Goal: Task Accomplishment & Management: Complete application form

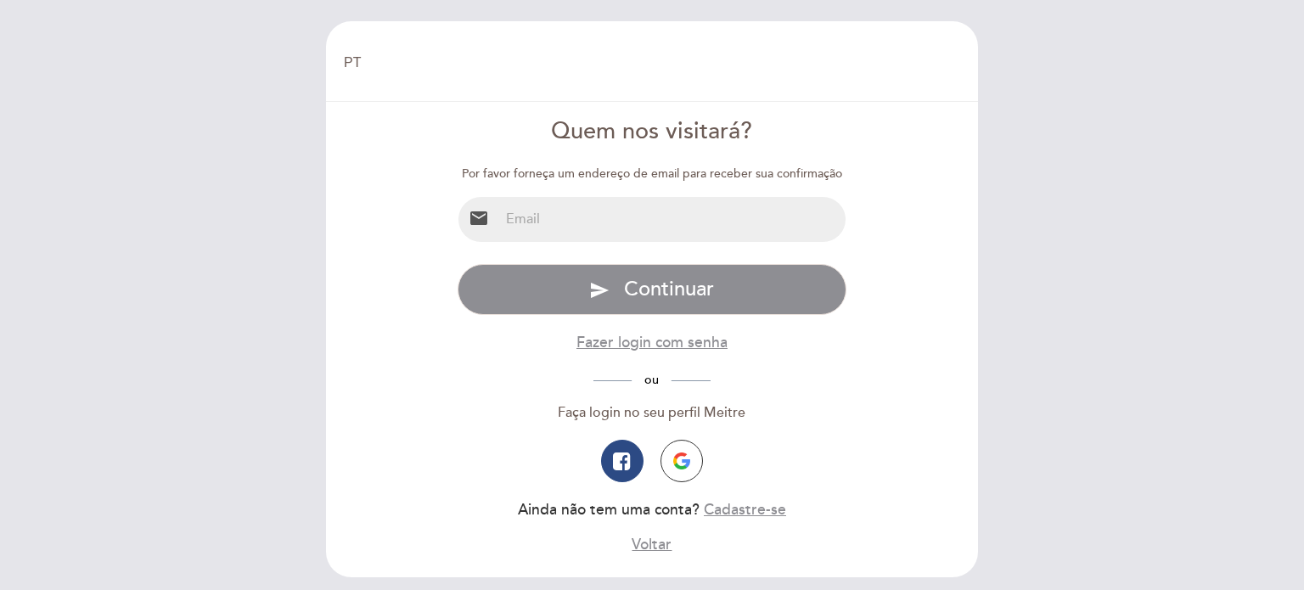
select select "pt"
click at [526, 217] on input "email" at bounding box center [672, 219] width 347 height 45
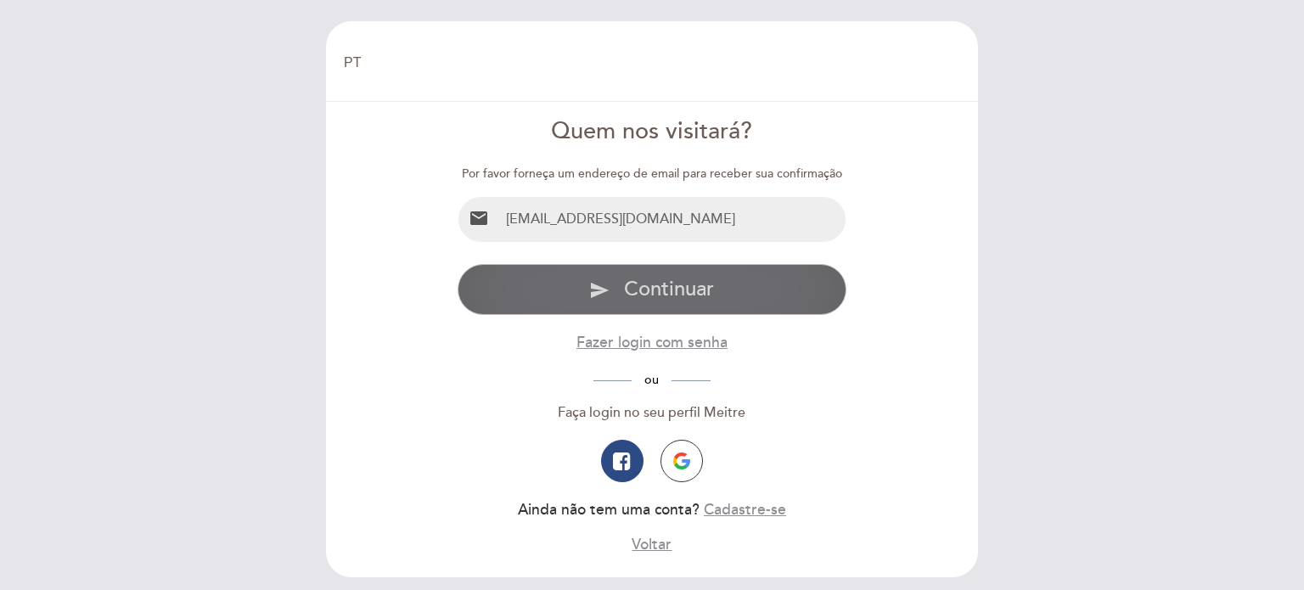
type input "[EMAIL_ADDRESS][DOMAIN_NAME]"
click at [704, 293] on span "Continuar" at bounding box center [669, 289] width 90 height 25
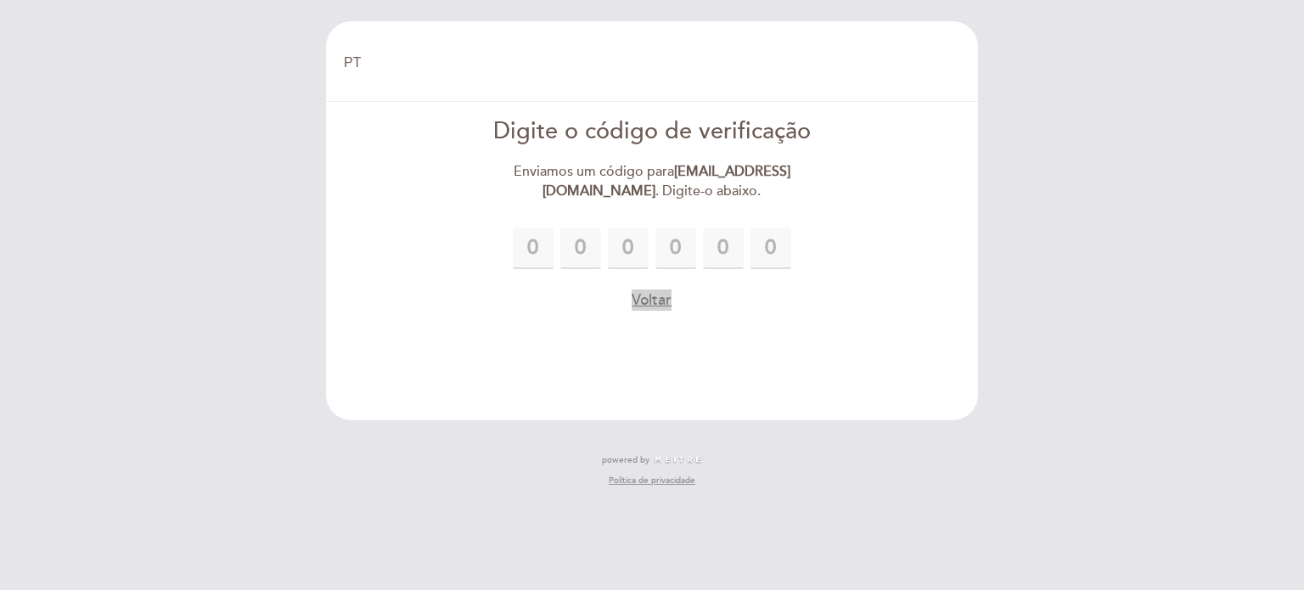
click at [651, 309] on button "Voltar" at bounding box center [652, 300] width 40 height 21
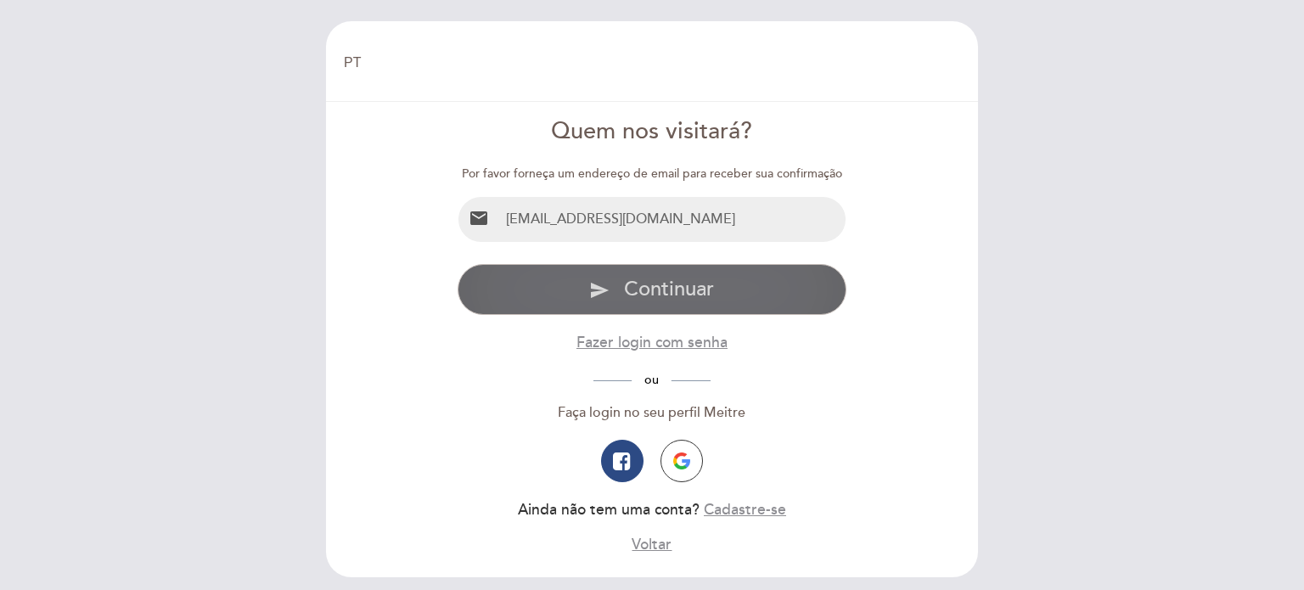
click at [651, 300] on span "Continuar" at bounding box center [669, 289] width 90 height 25
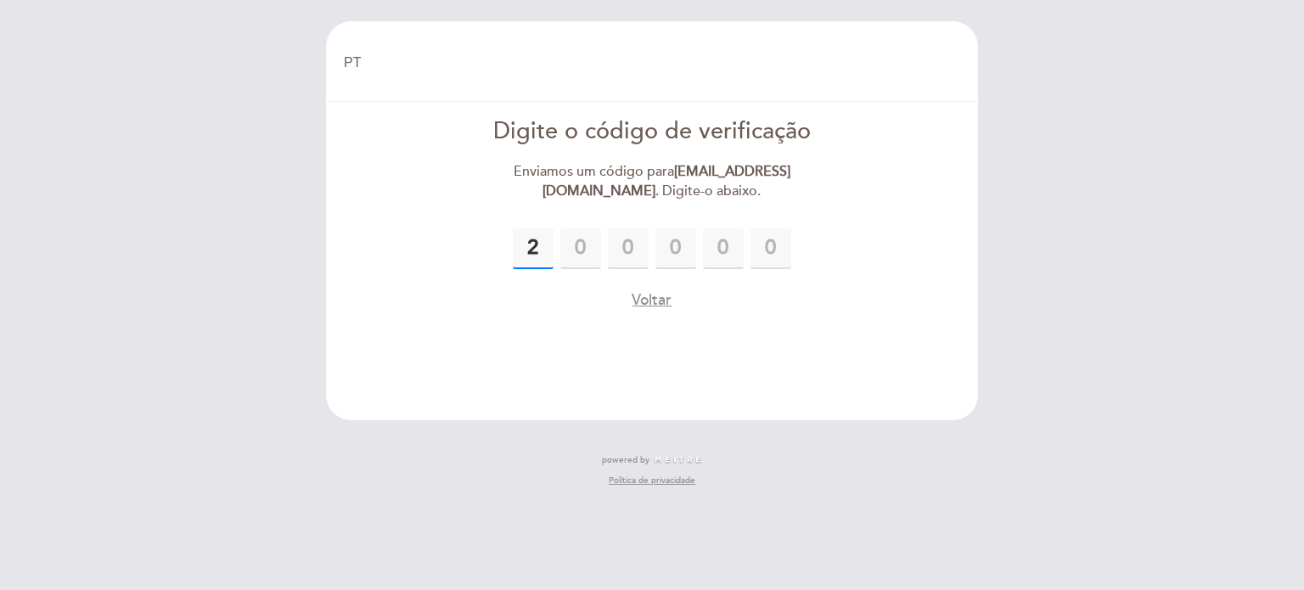
type input "2"
type input "8"
type input "0"
type input "5"
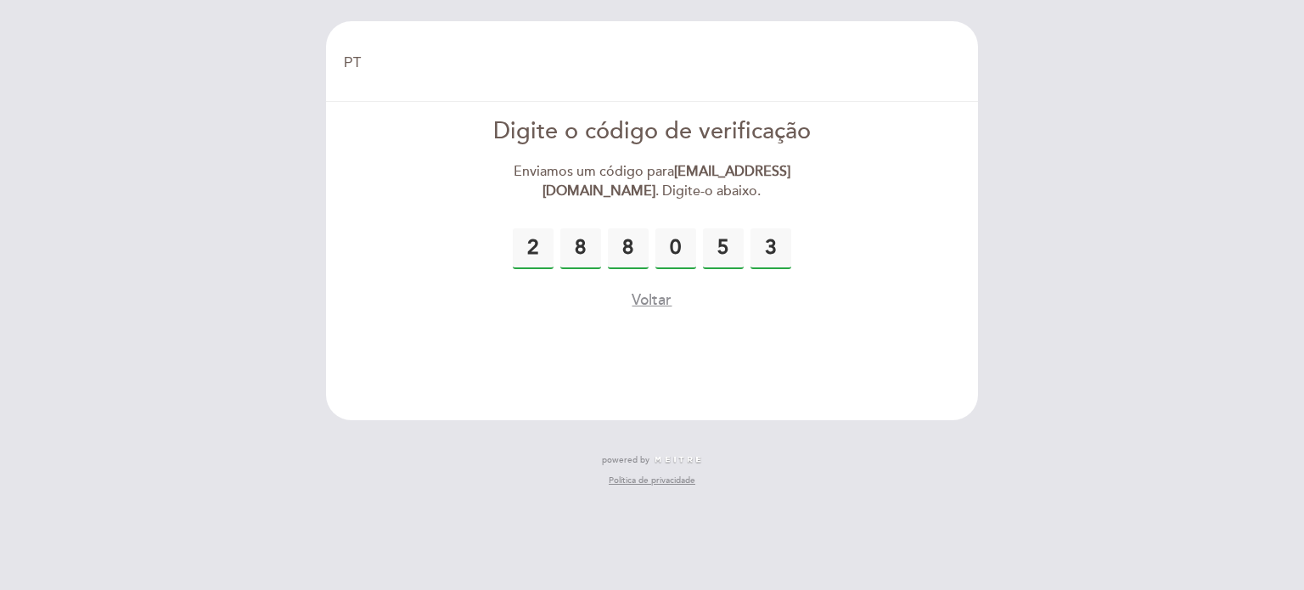
type input "3"
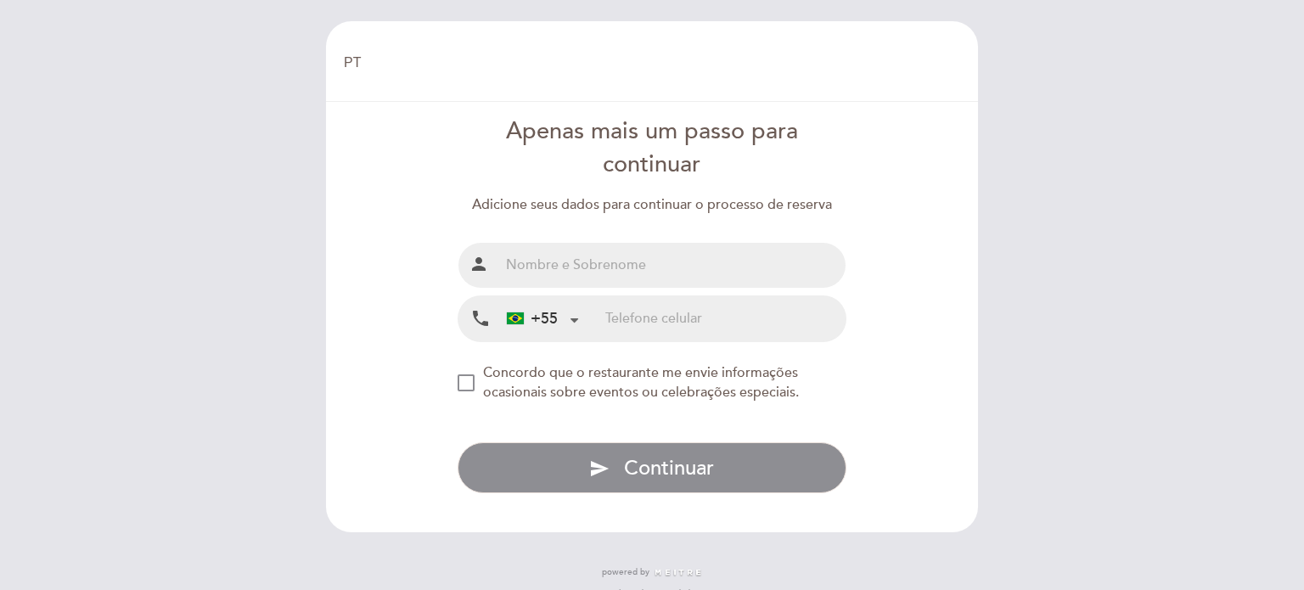
click at [645, 271] on input "text" at bounding box center [672, 265] width 347 height 45
type input "[PERSON_NAME]"
click at [678, 321] on input "tel" at bounding box center [725, 318] width 240 height 45
click at [574, 324] on div at bounding box center [574, 318] width 11 height 11
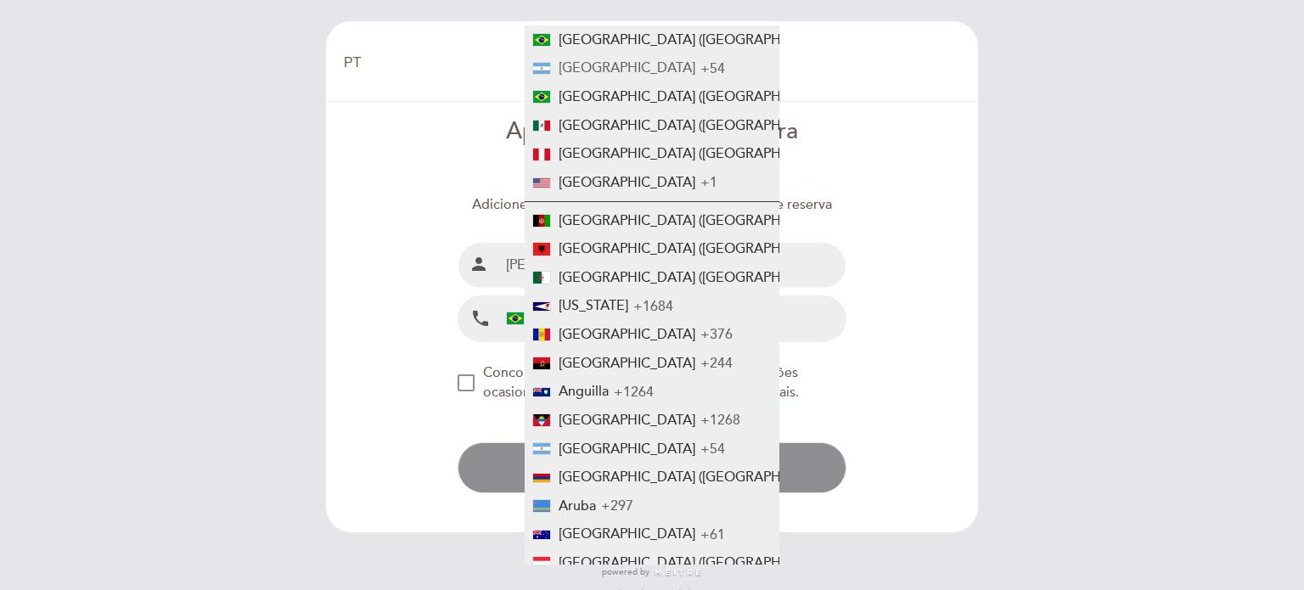
click at [620, 70] on li "[GEOGRAPHIC_DATA] +54" at bounding box center [652, 68] width 255 height 29
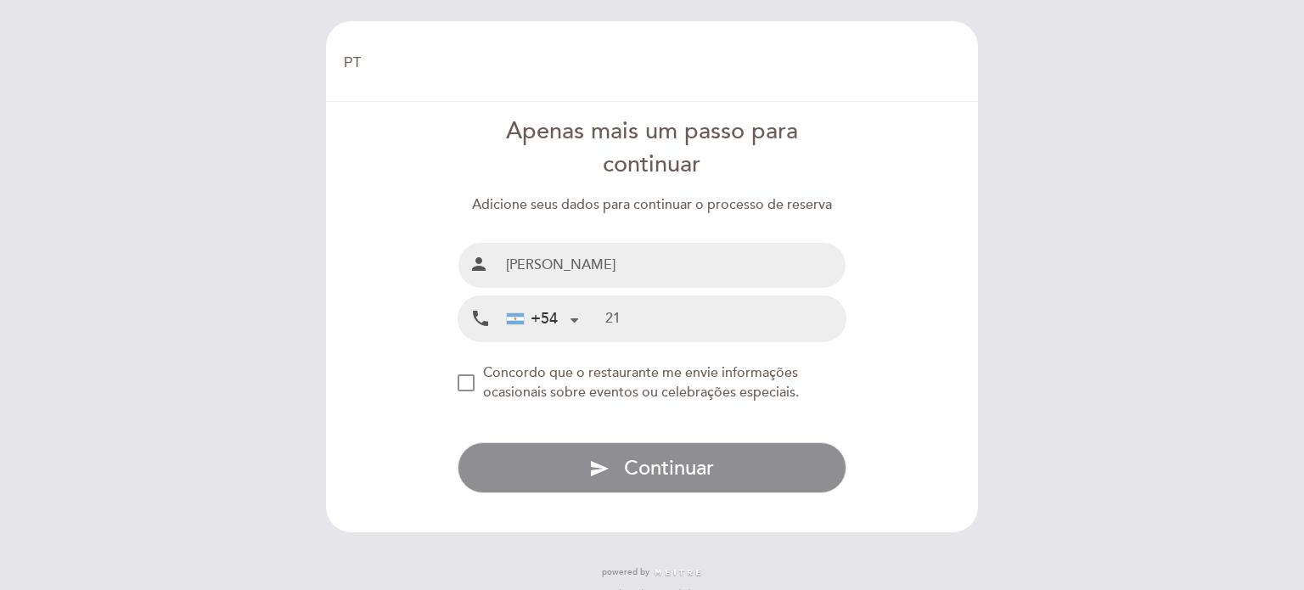
type input "2"
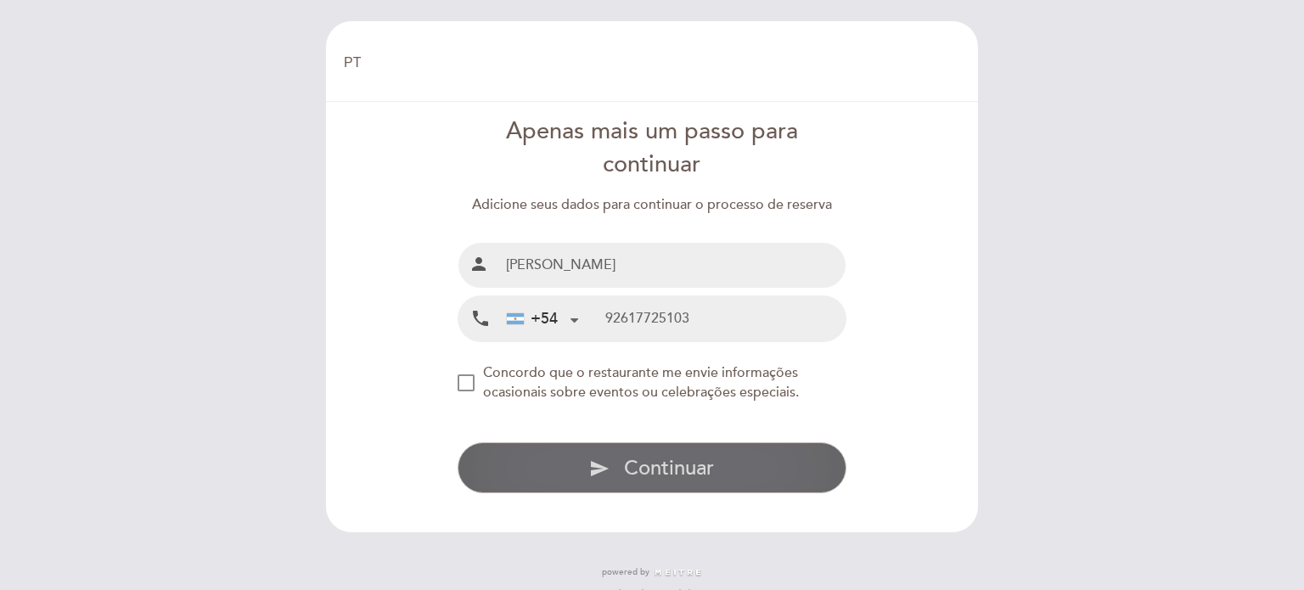
type input "92617725103"
click at [633, 475] on span "Continuar" at bounding box center [669, 468] width 90 height 25
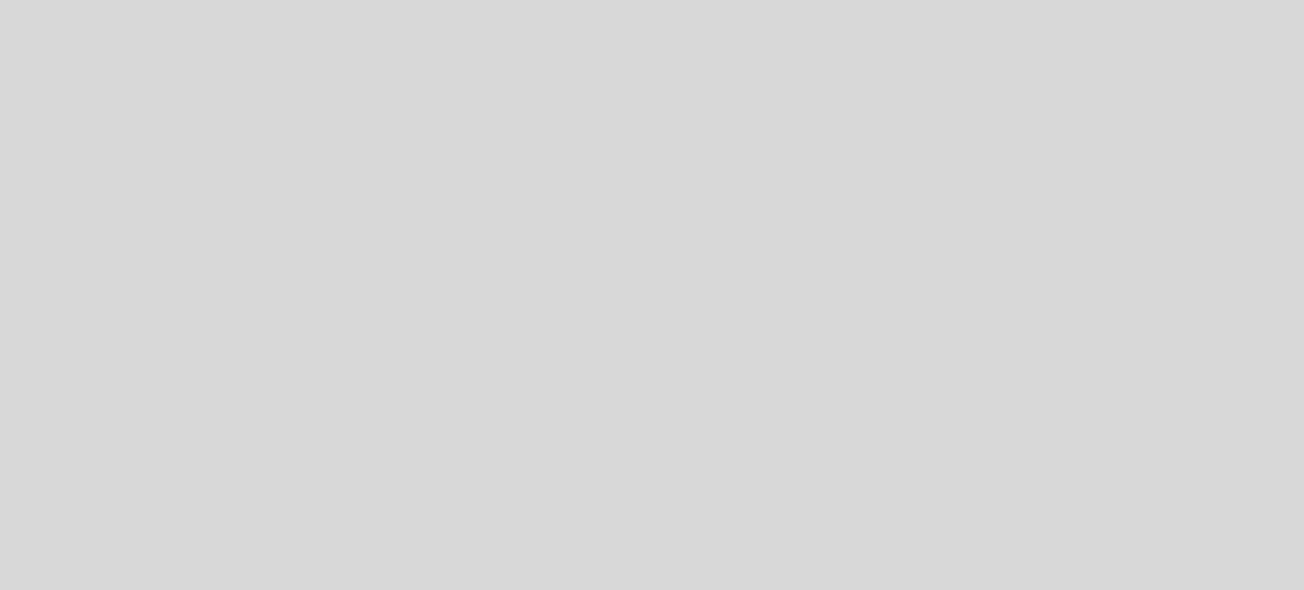
select select "pt"
